Goal: Information Seeking & Learning: Learn about a topic

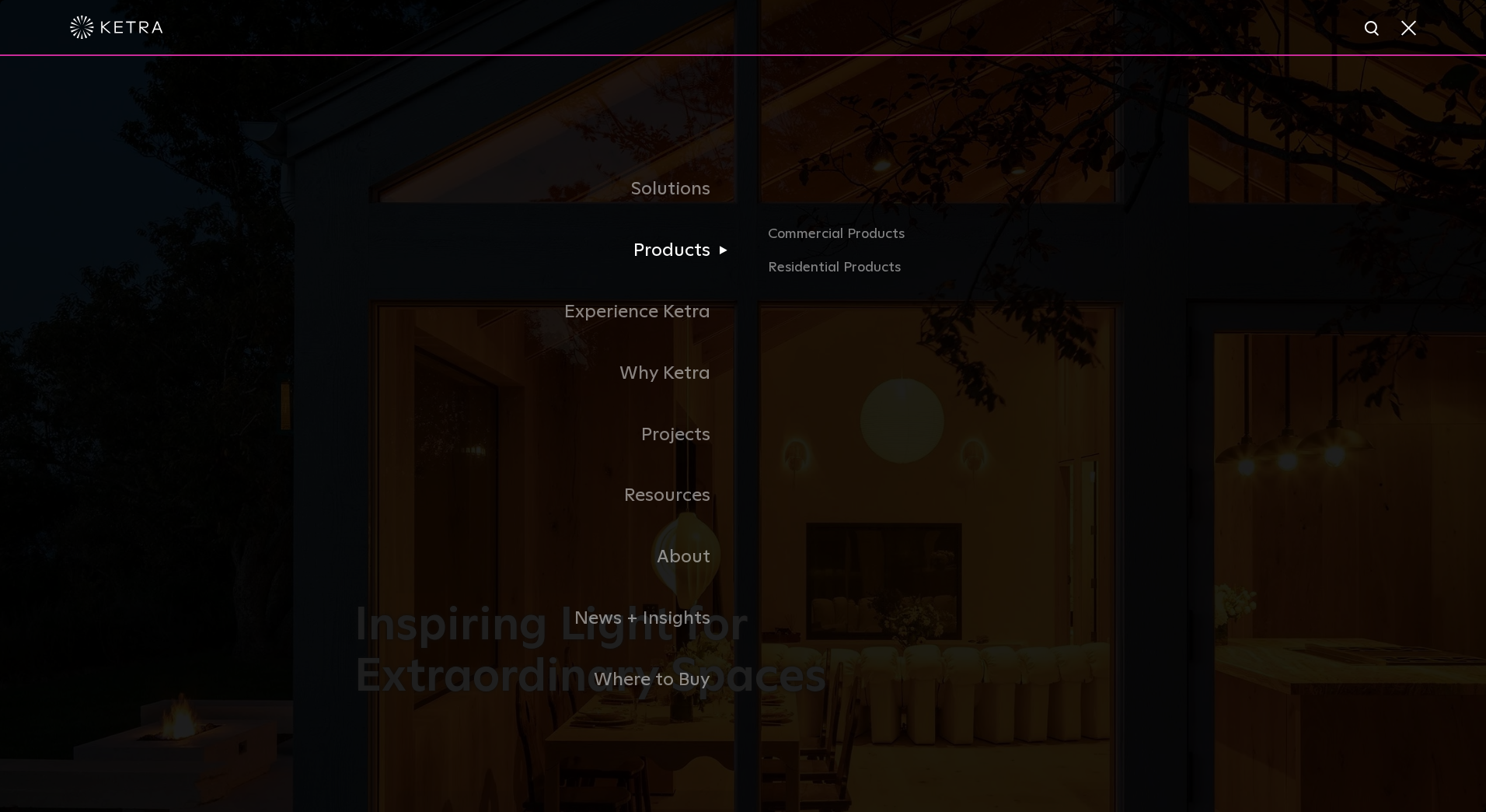
click at [667, 250] on link "Products" at bounding box center [549, 250] width 389 height 61
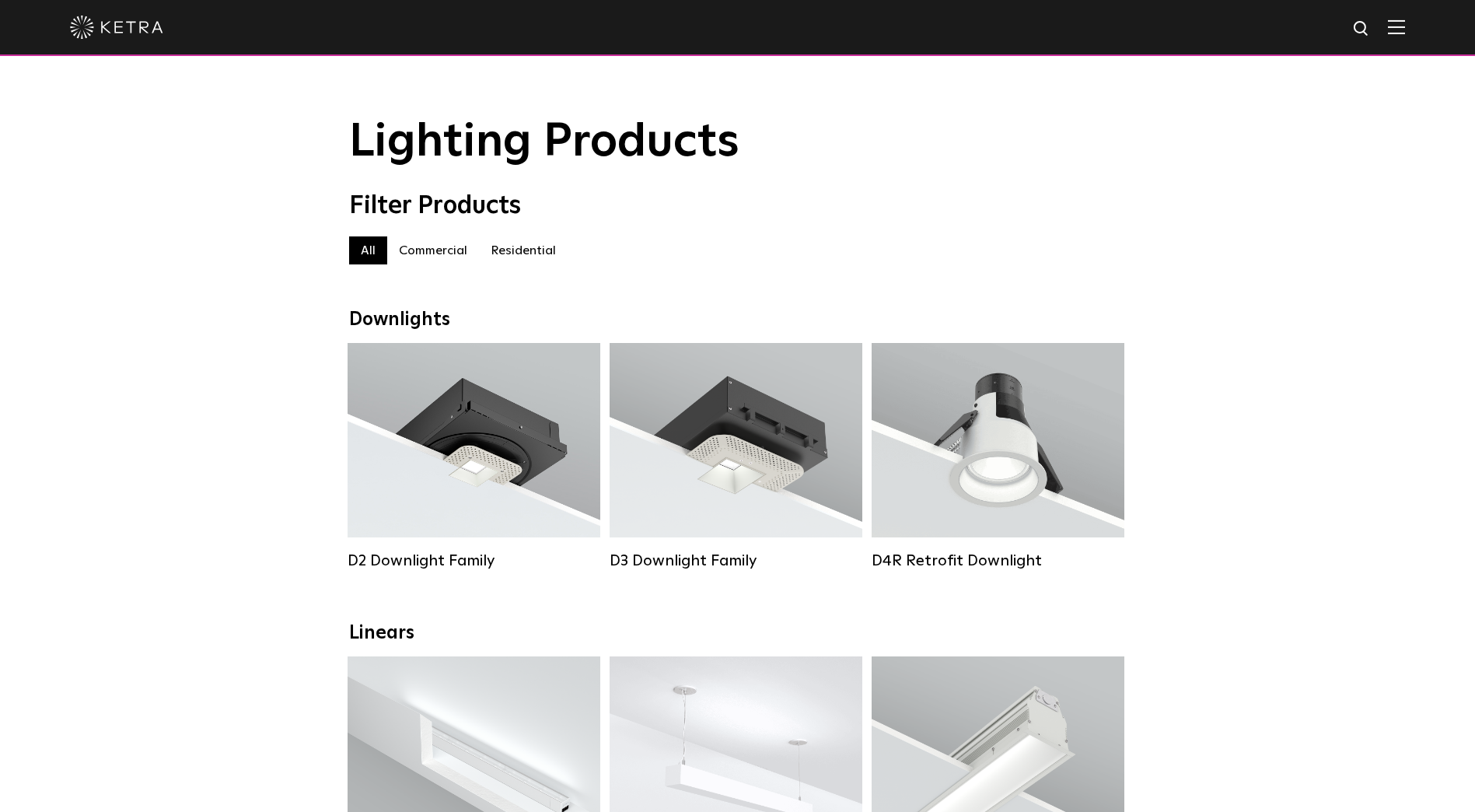
click at [820, 202] on div "Filter Products" at bounding box center [738, 206] width 777 height 29
click at [1391, 40] on div at bounding box center [738, 27] width 1336 height 54
click at [1421, 32] on div at bounding box center [738, 28] width 1475 height 56
click at [1406, 27] on img at bounding box center [1397, 26] width 18 height 15
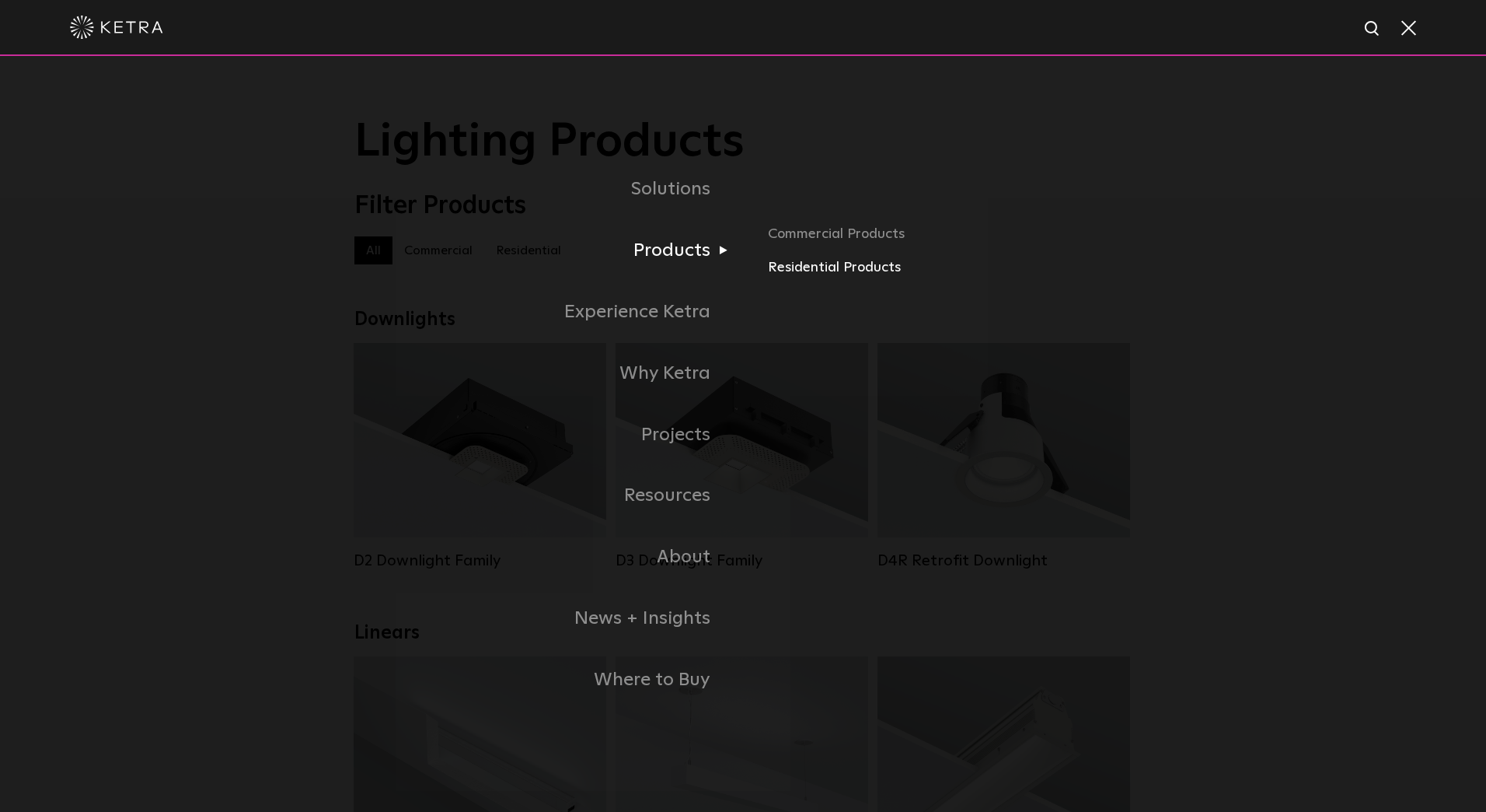
click at [837, 266] on link "Residential Products" at bounding box center [950, 267] width 364 height 22
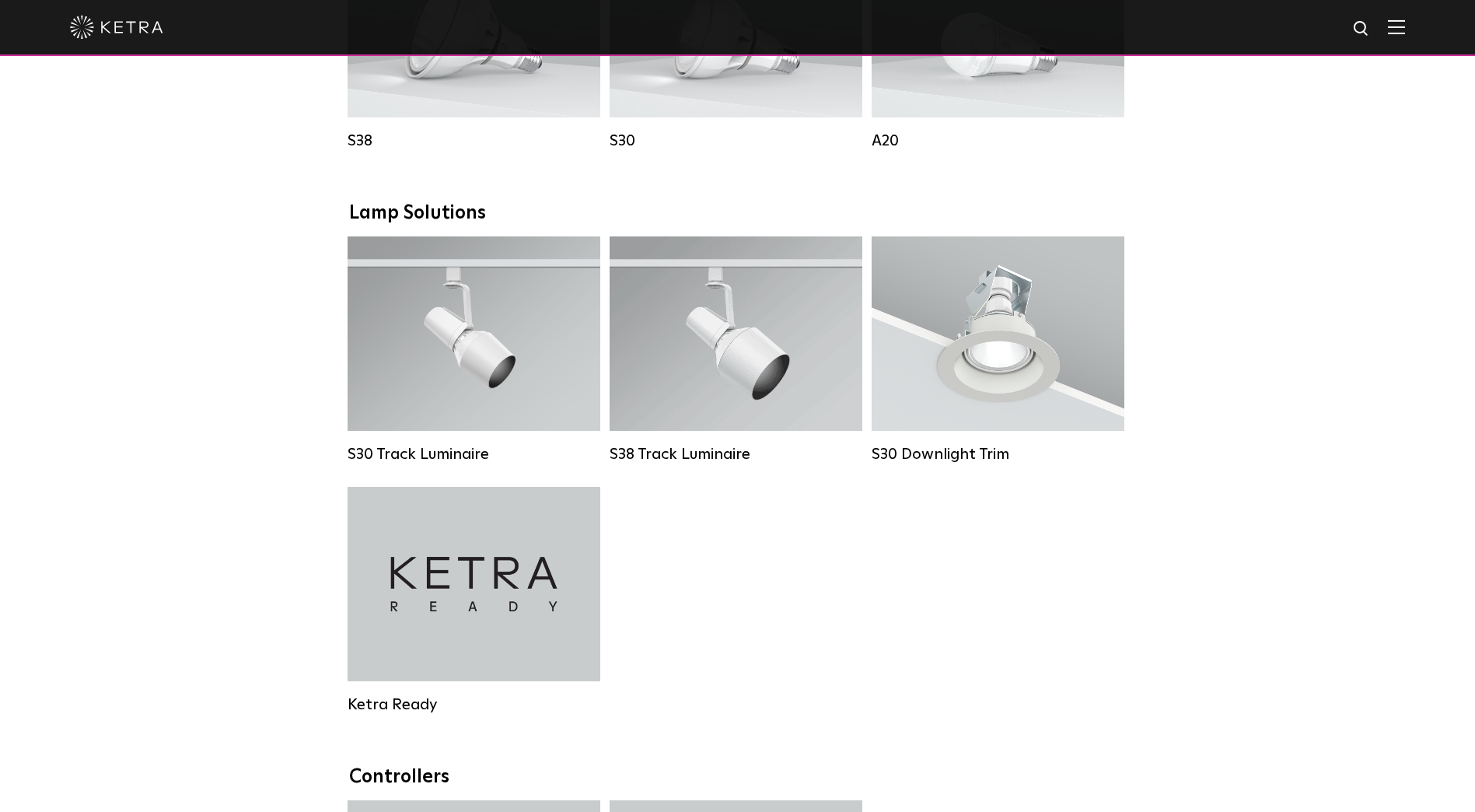
scroll to position [1244, 0]
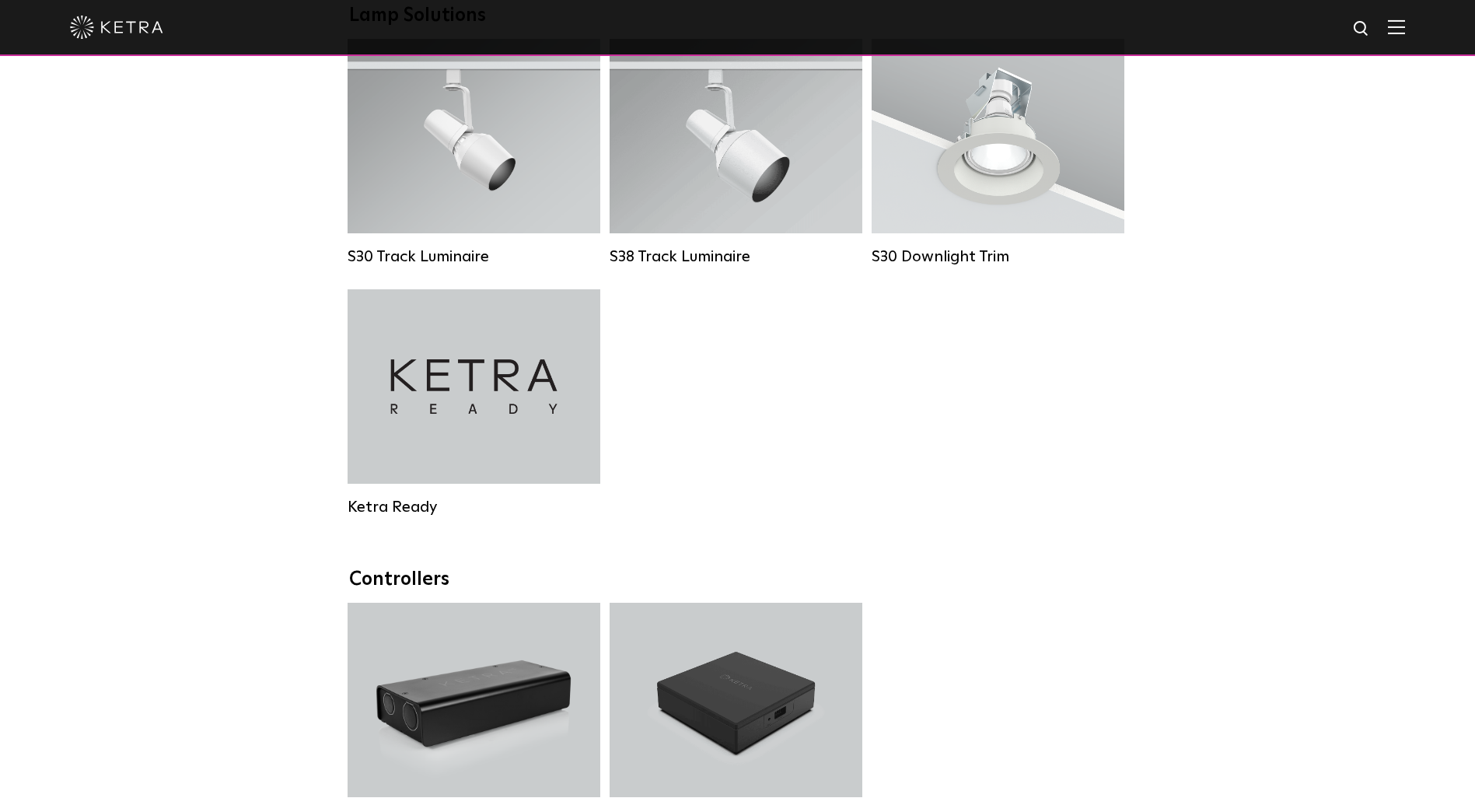
click at [898, 591] on div "Controllers" at bounding box center [738, 579] width 777 height 22
